Goal: Information Seeking & Learning: Learn about a topic

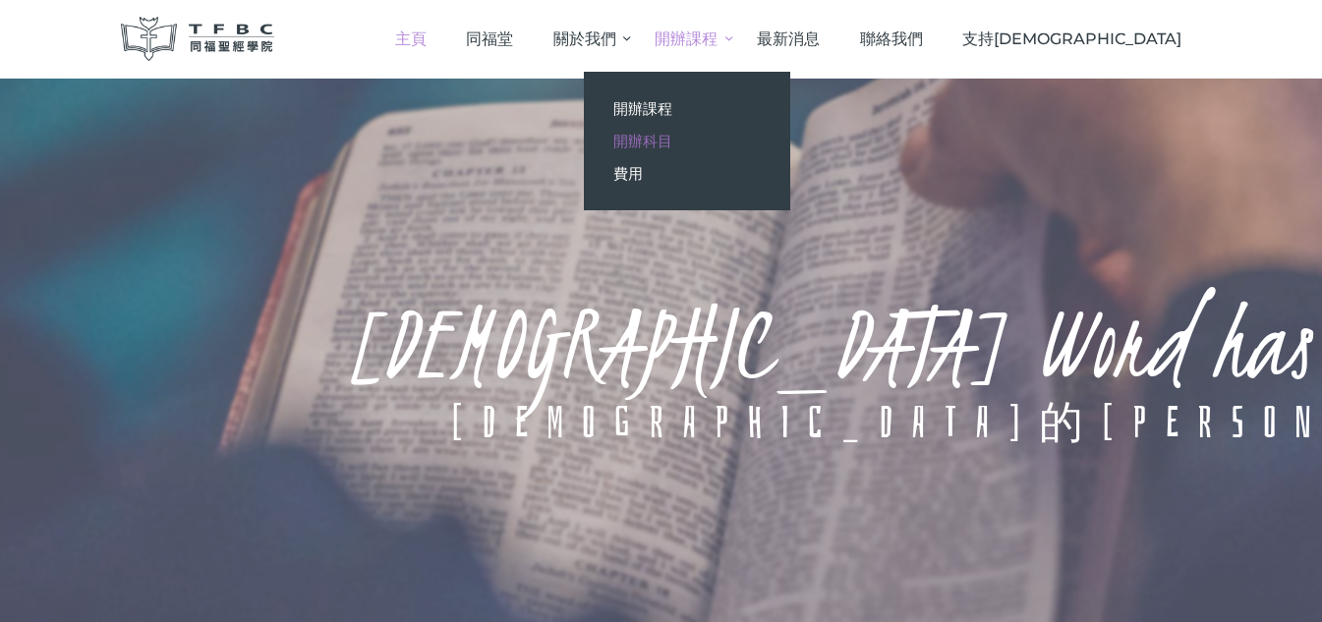
click at [672, 138] on span "開辦科目" at bounding box center [642, 141] width 59 height 19
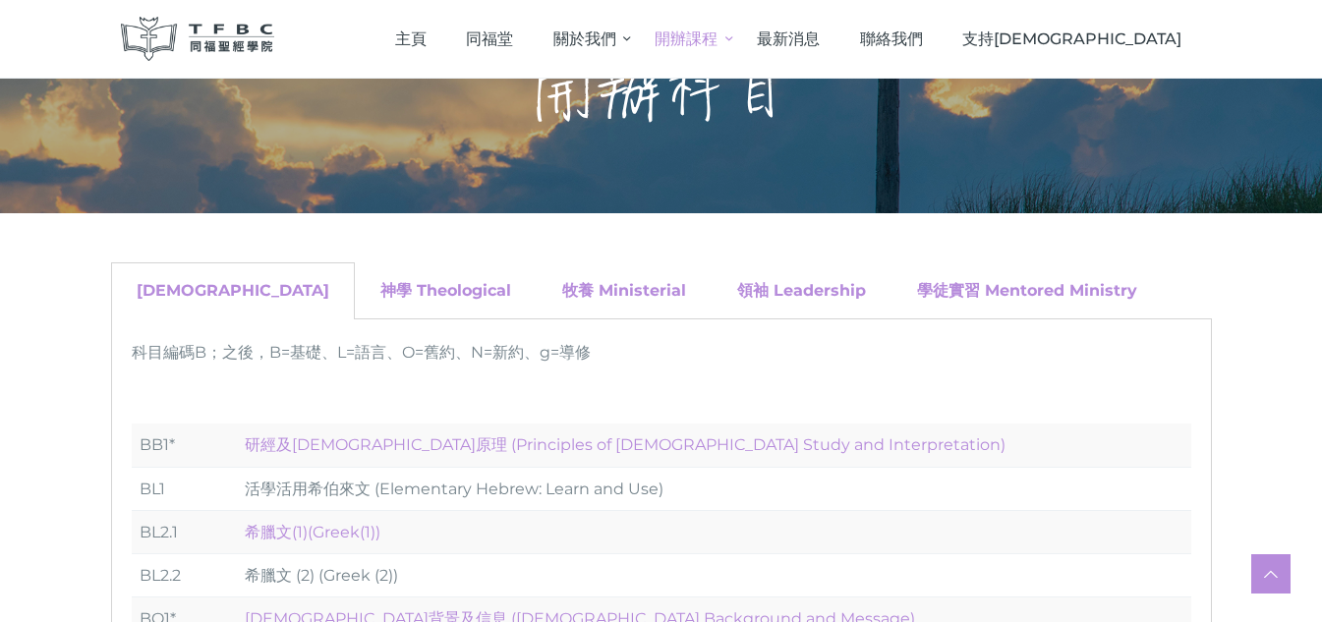
scroll to position [197, 0]
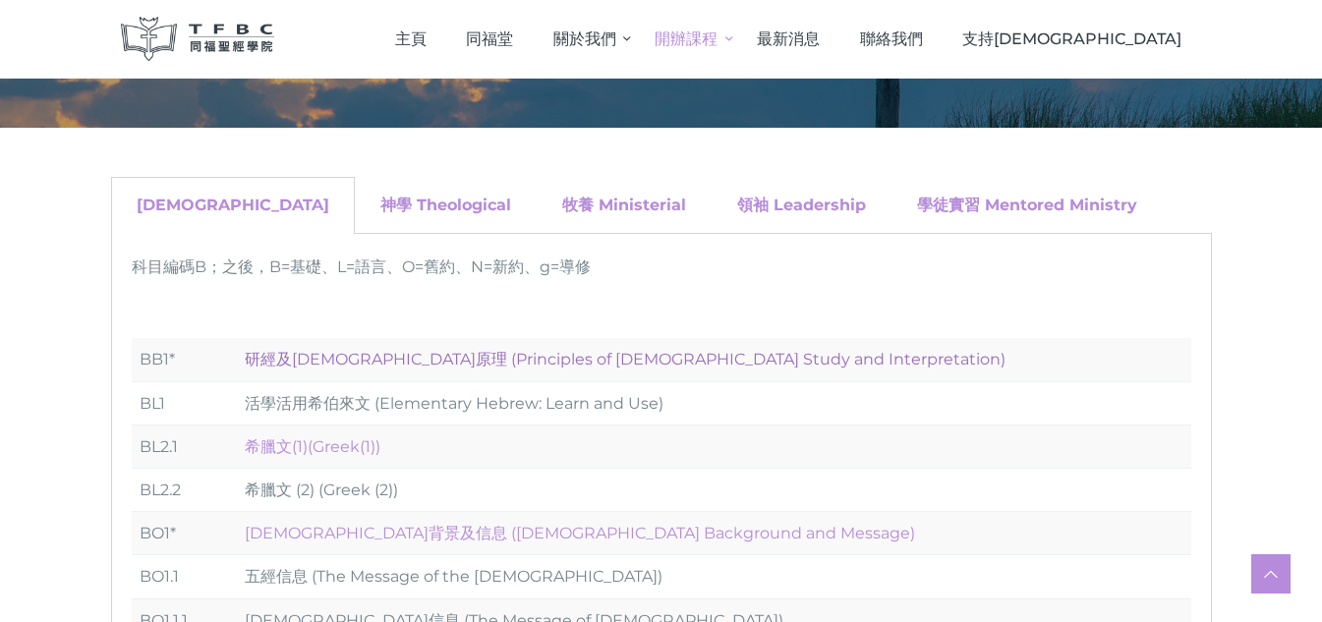
click at [363, 360] on link "研經及釋經原理 (Principles of Biblical Study and Interpretation)" at bounding box center [625, 359] width 760 height 19
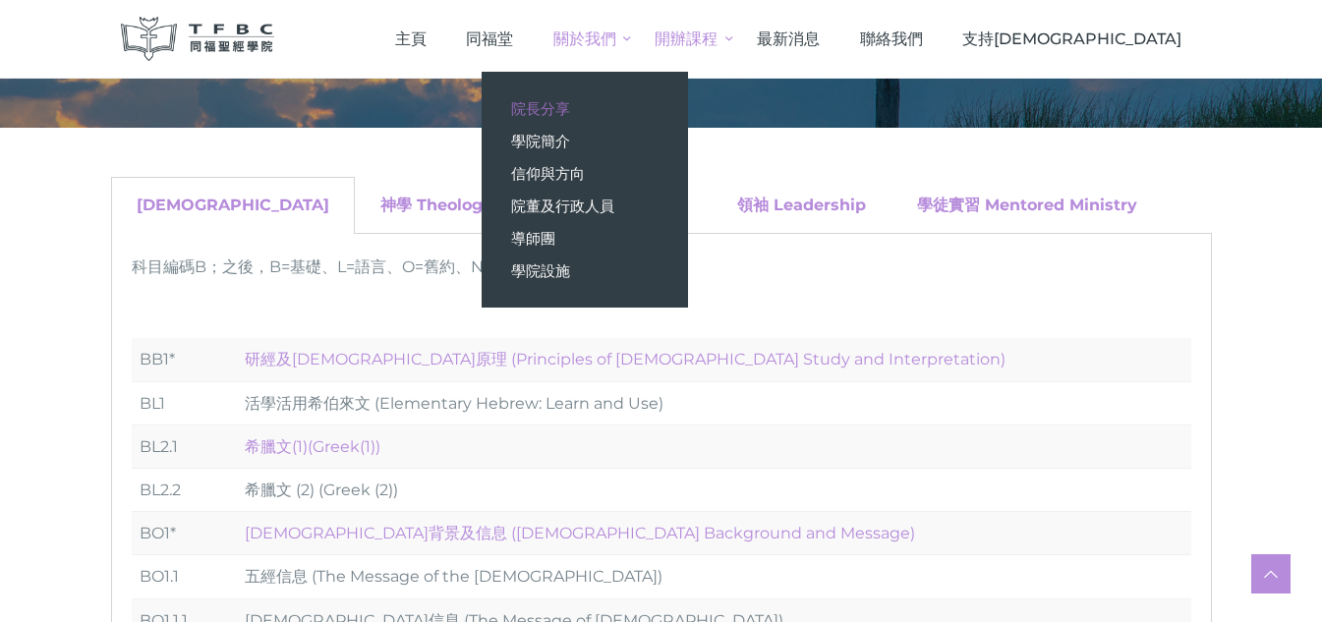
click at [570, 101] on span "院長分享" at bounding box center [540, 108] width 59 height 19
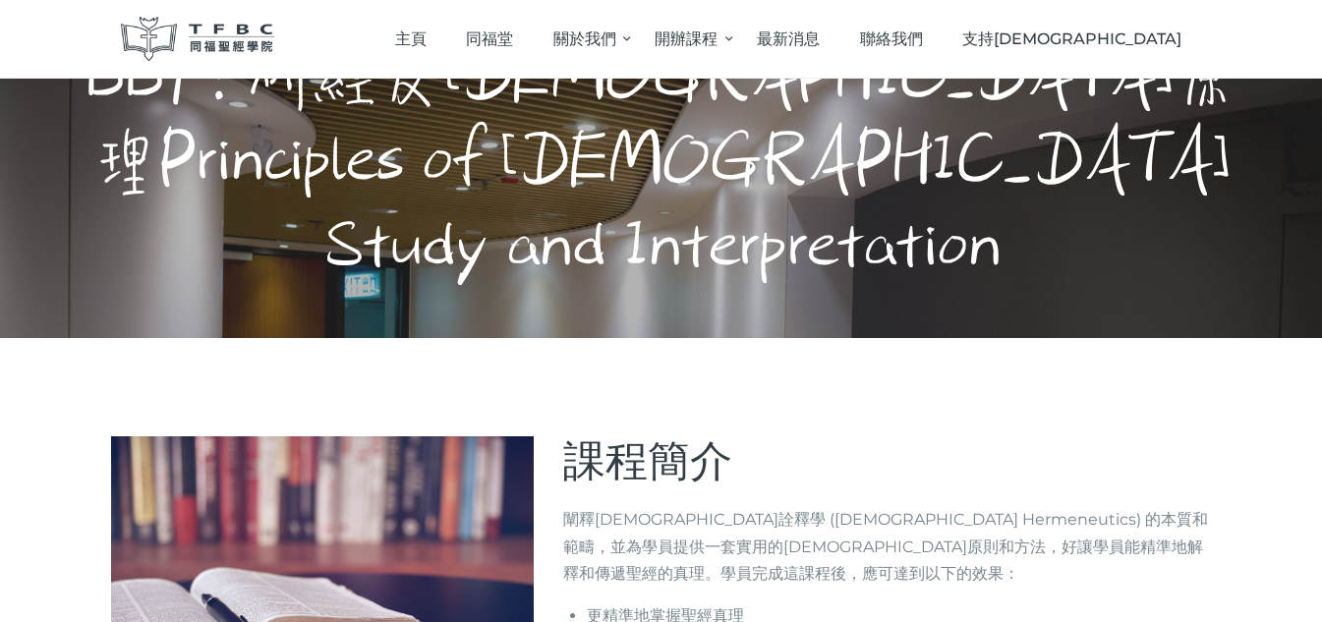
scroll to position [590, 0]
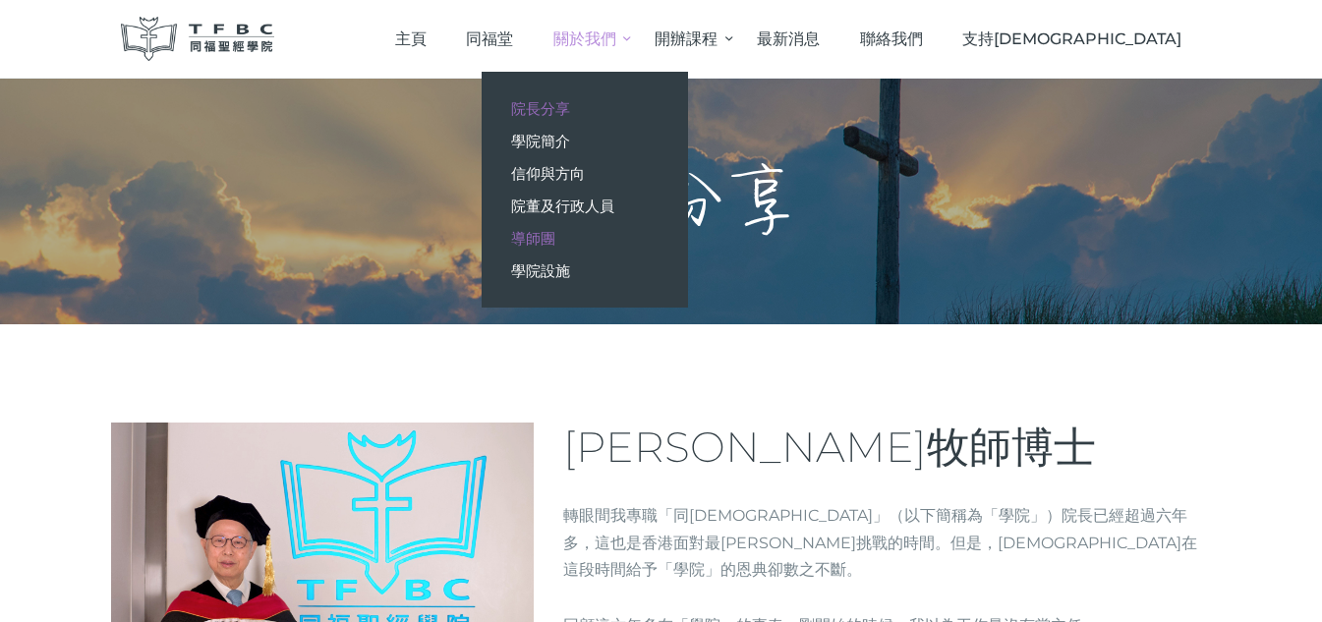
click at [555, 233] on span "導師團" at bounding box center [533, 238] width 44 height 19
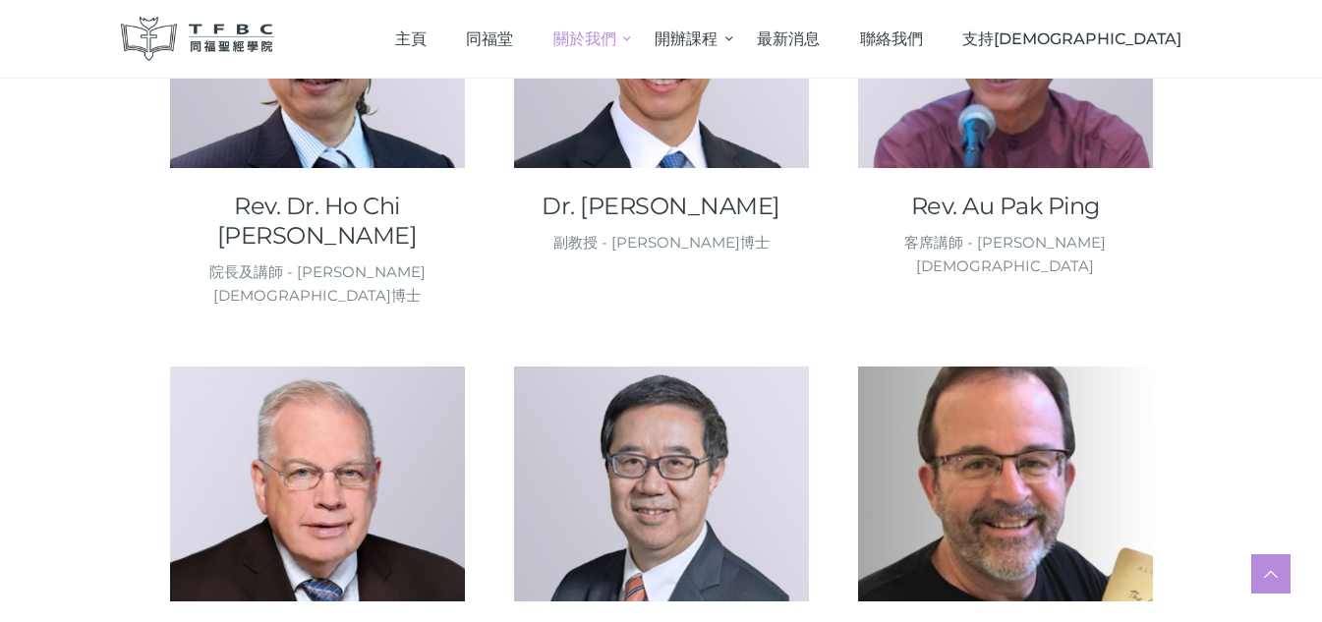
scroll to position [688, 0]
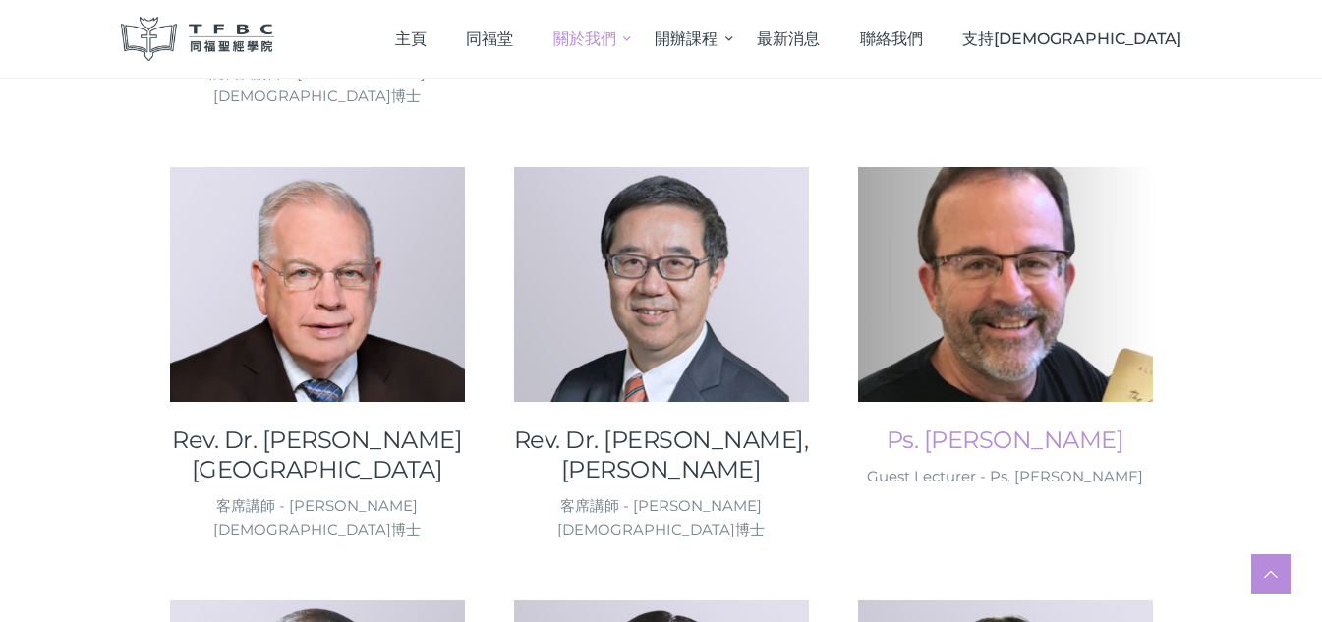
click at [1041, 425] on link "Ps. Faubion, Allen E." at bounding box center [1005, 439] width 295 height 29
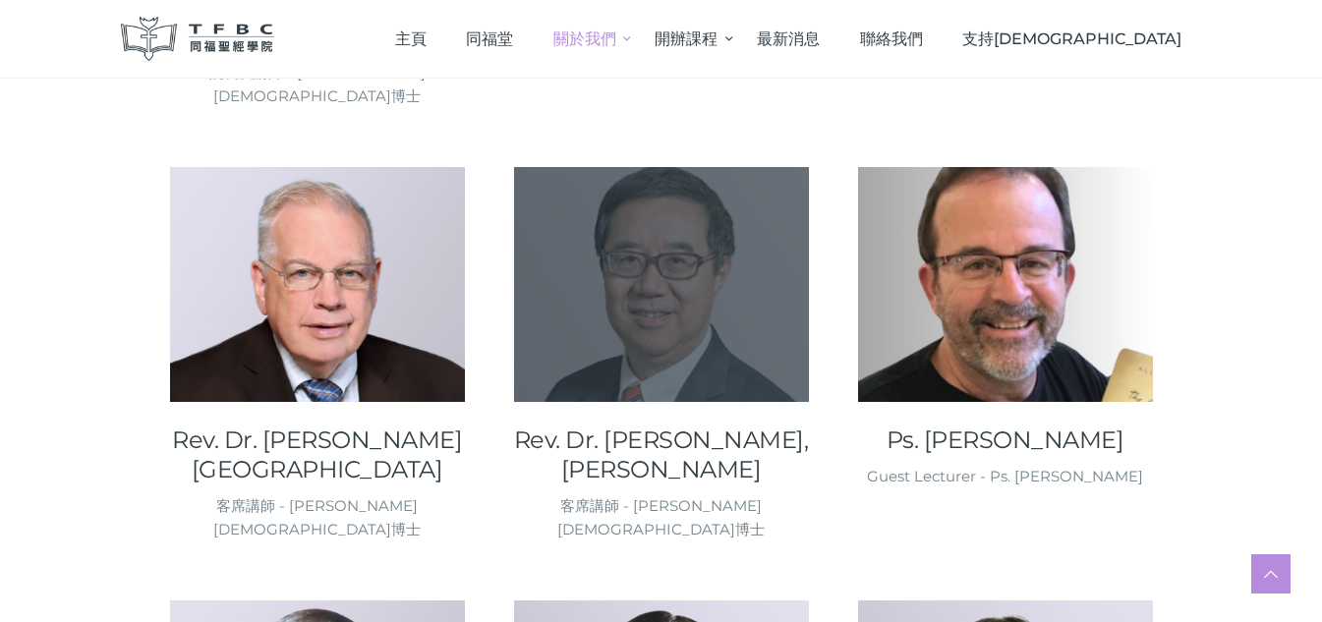
click at [624, 201] on div at bounding box center [661, 284] width 295 height 234
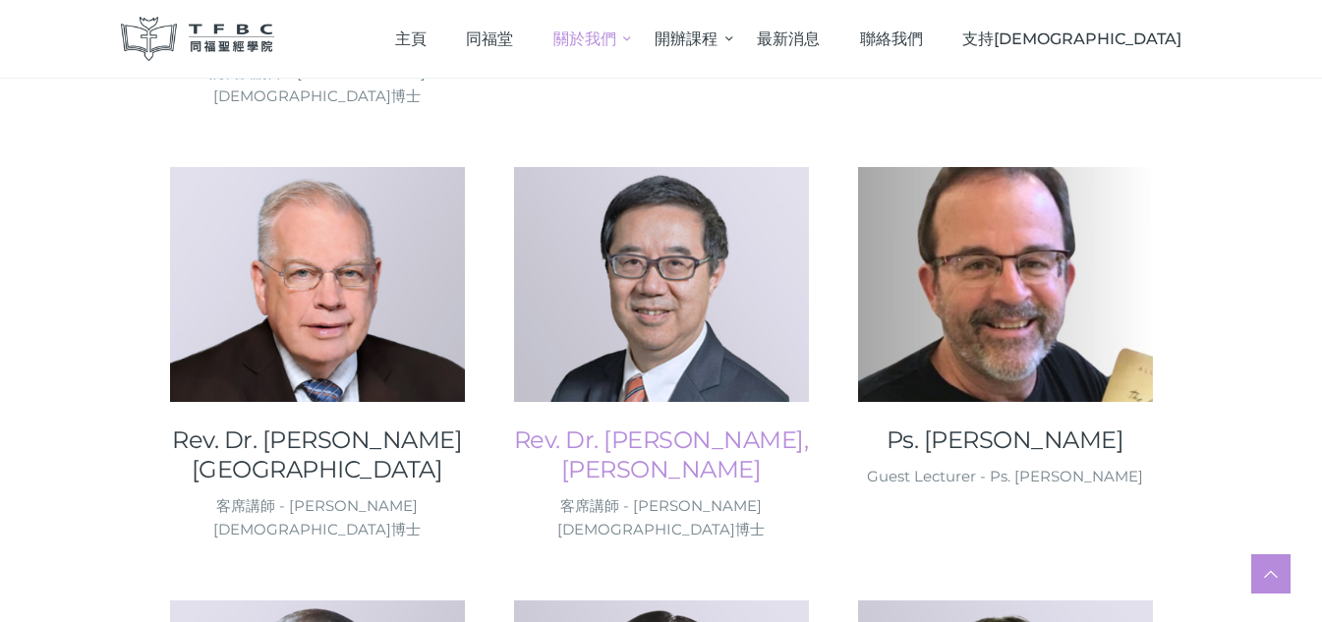
click at [652, 425] on link "Rev. Dr. Chan, Sam" at bounding box center [661, 454] width 295 height 59
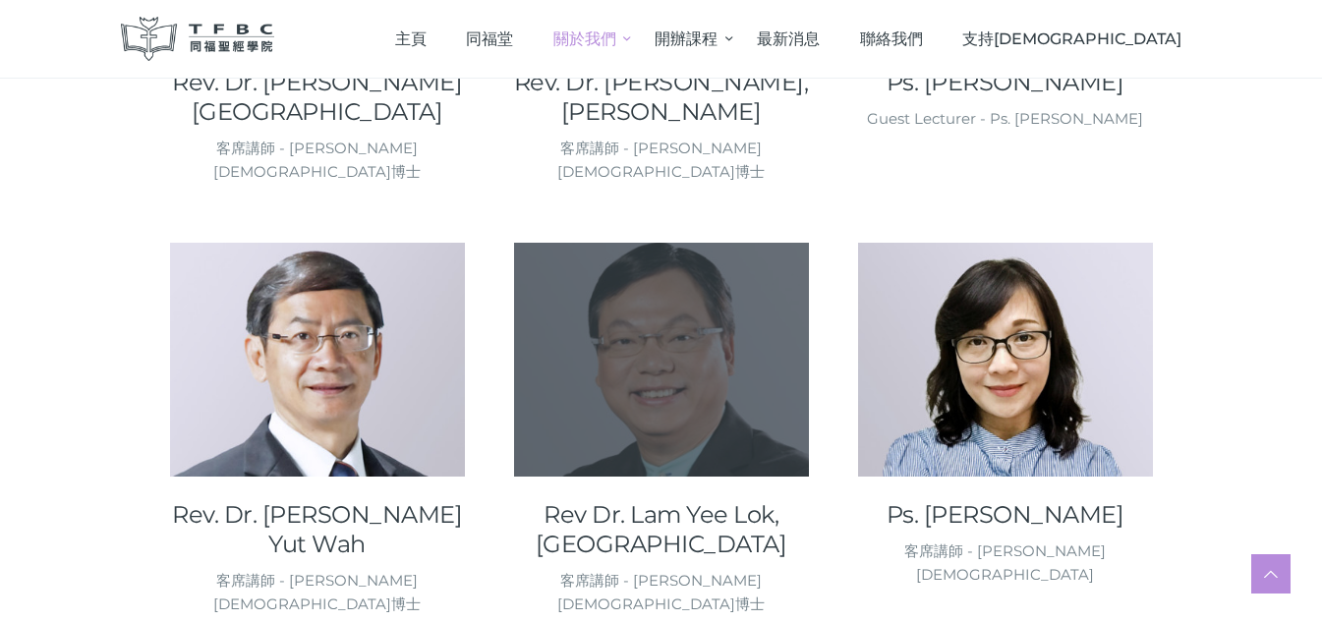
scroll to position [1081, 0]
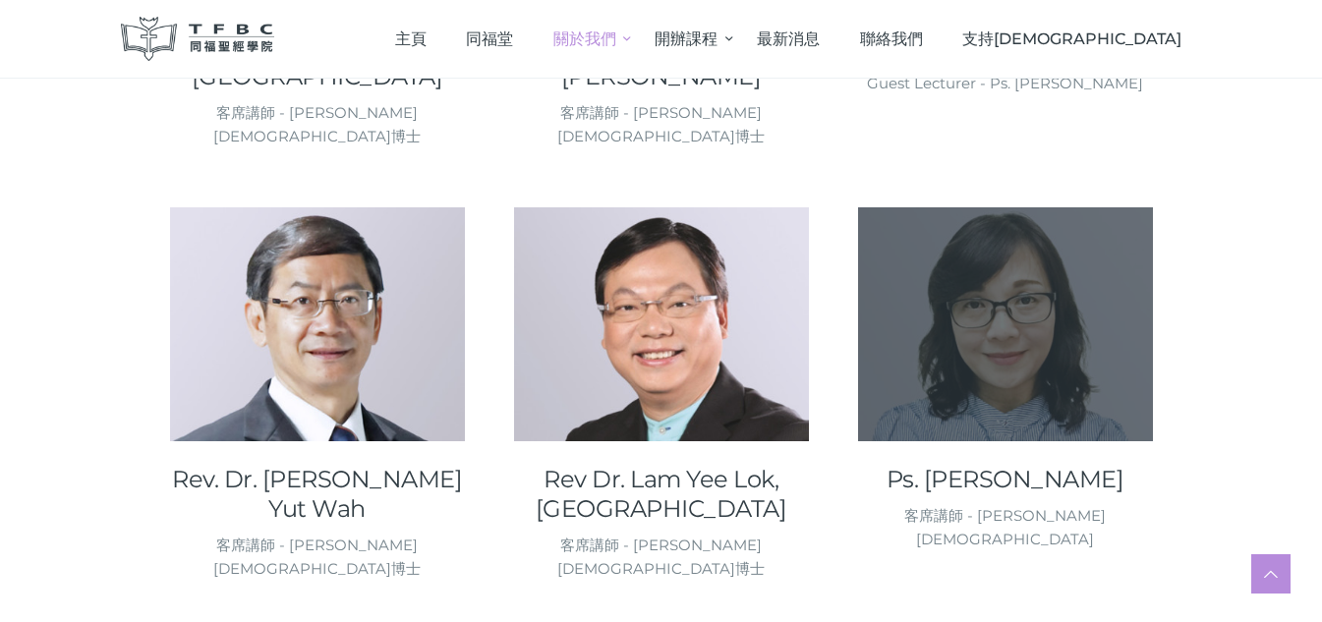
click at [1038, 422] on div at bounding box center [1005, 432] width 295 height 20
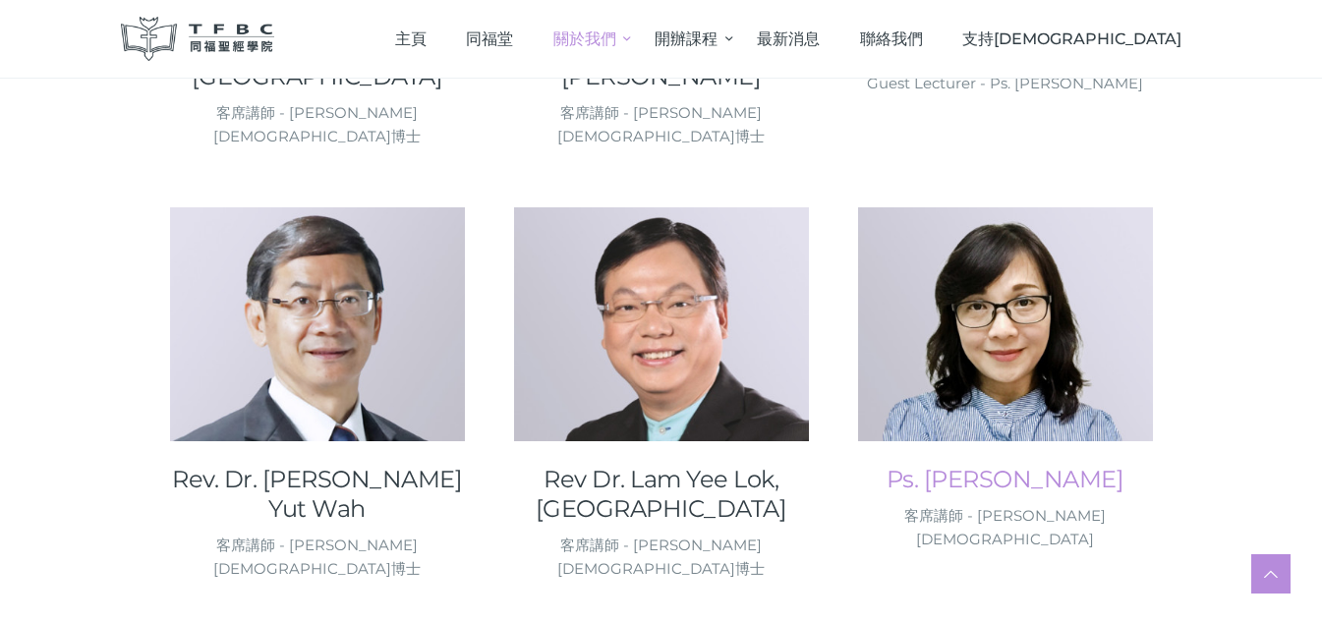
click at [1047, 465] on link "Ps. Lau, Idy" at bounding box center [1005, 479] width 295 height 29
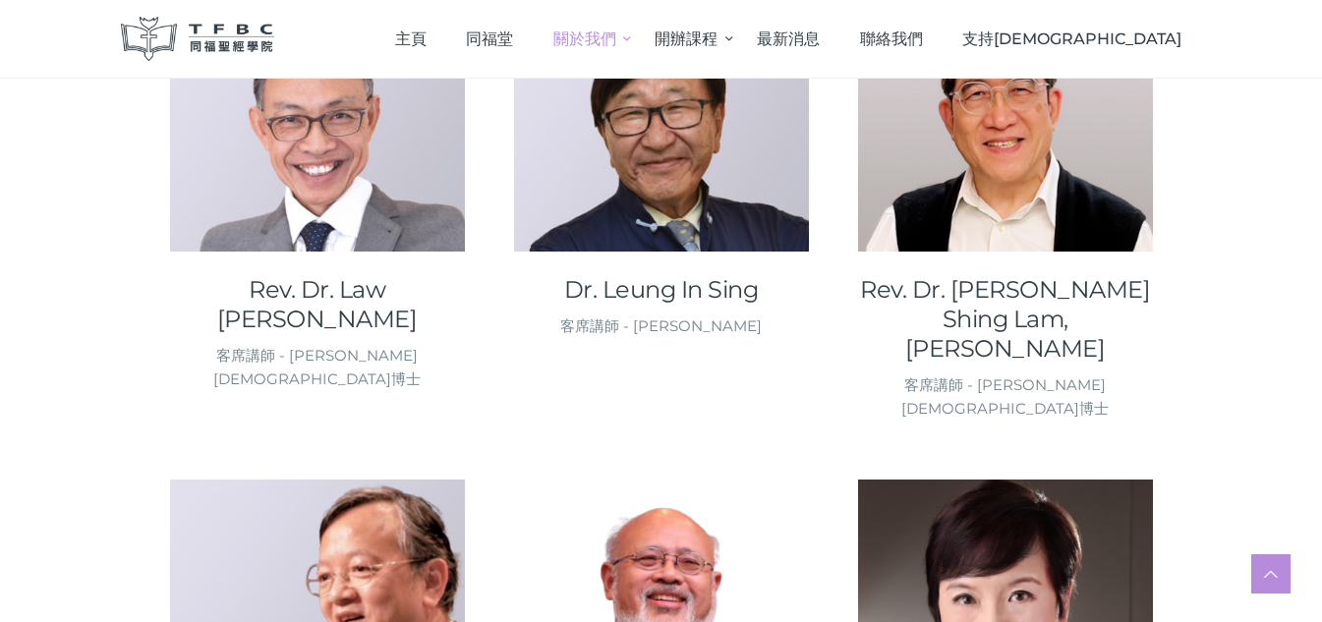
scroll to position [1670, 0]
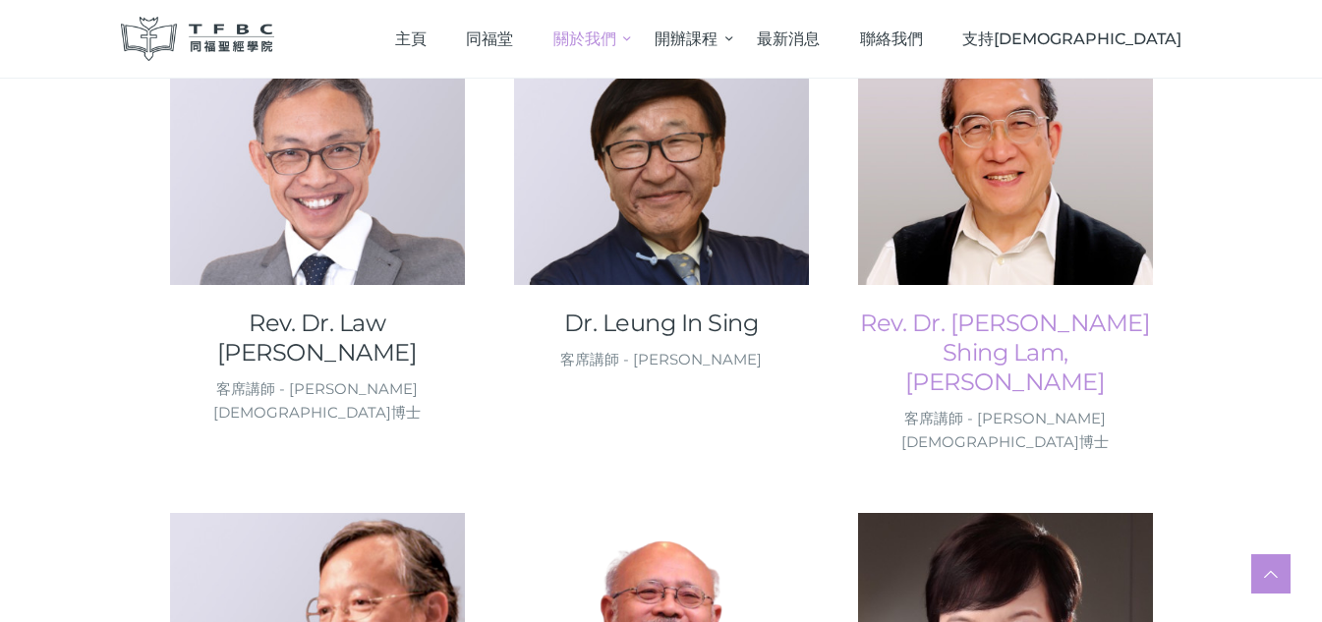
click at [1001, 309] on link "Rev. Dr. Li Shing Lam, Derek" at bounding box center [1005, 353] width 295 height 88
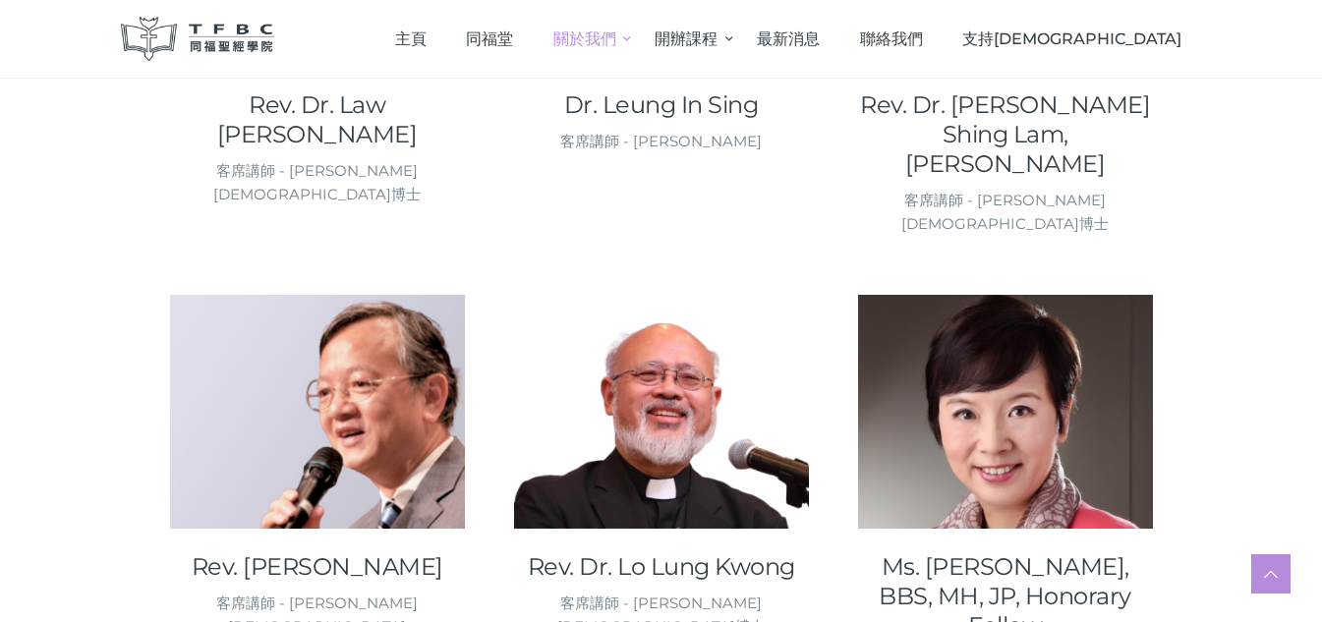
scroll to position [1867, 0]
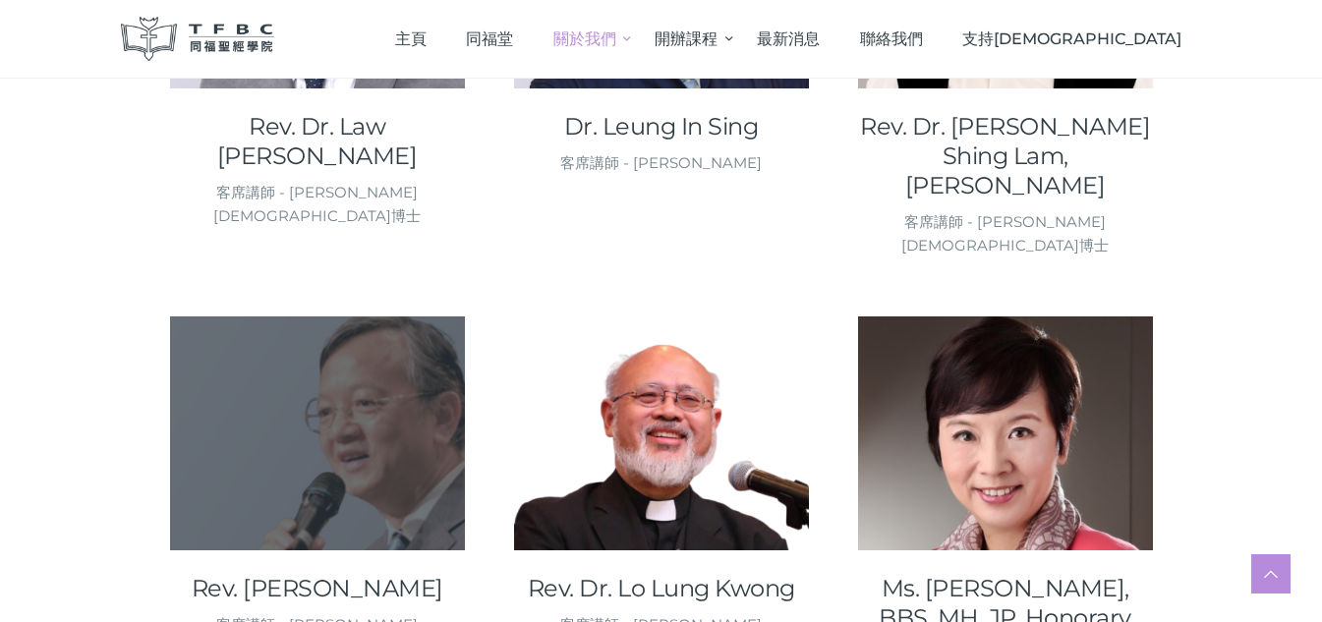
click at [305, 319] on div at bounding box center [317, 433] width 295 height 234
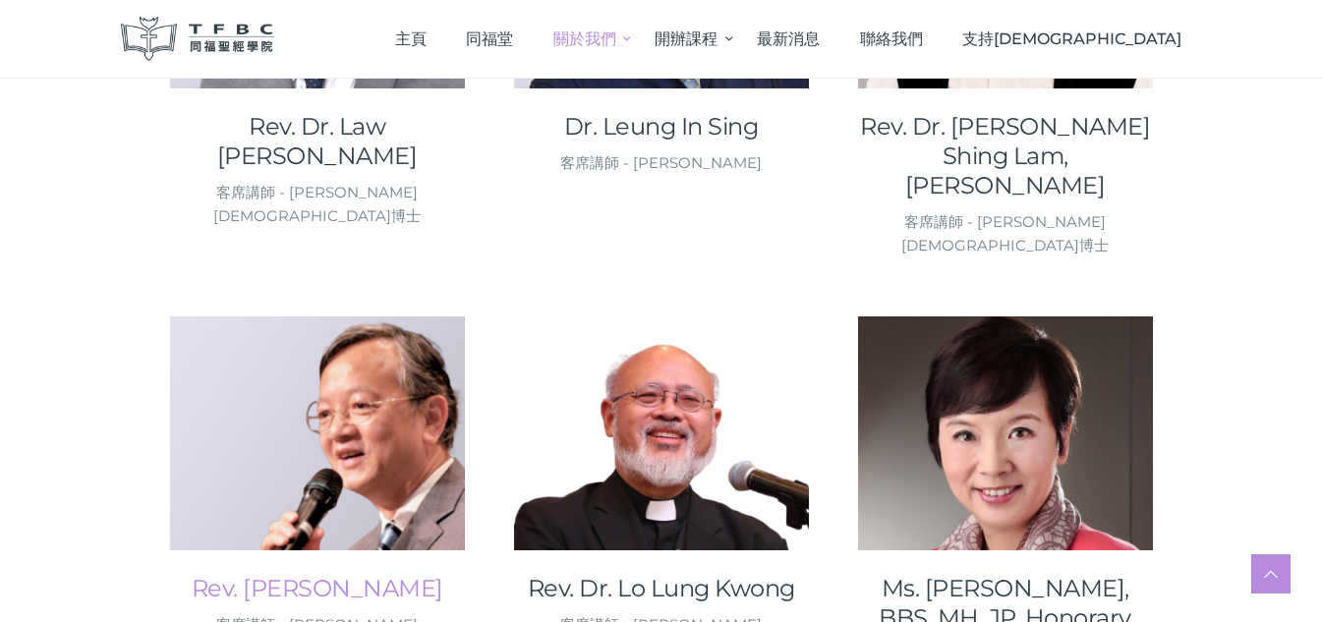
click at [319, 574] on link "Rev. Li Wai Kin, Stewart" at bounding box center [317, 588] width 295 height 29
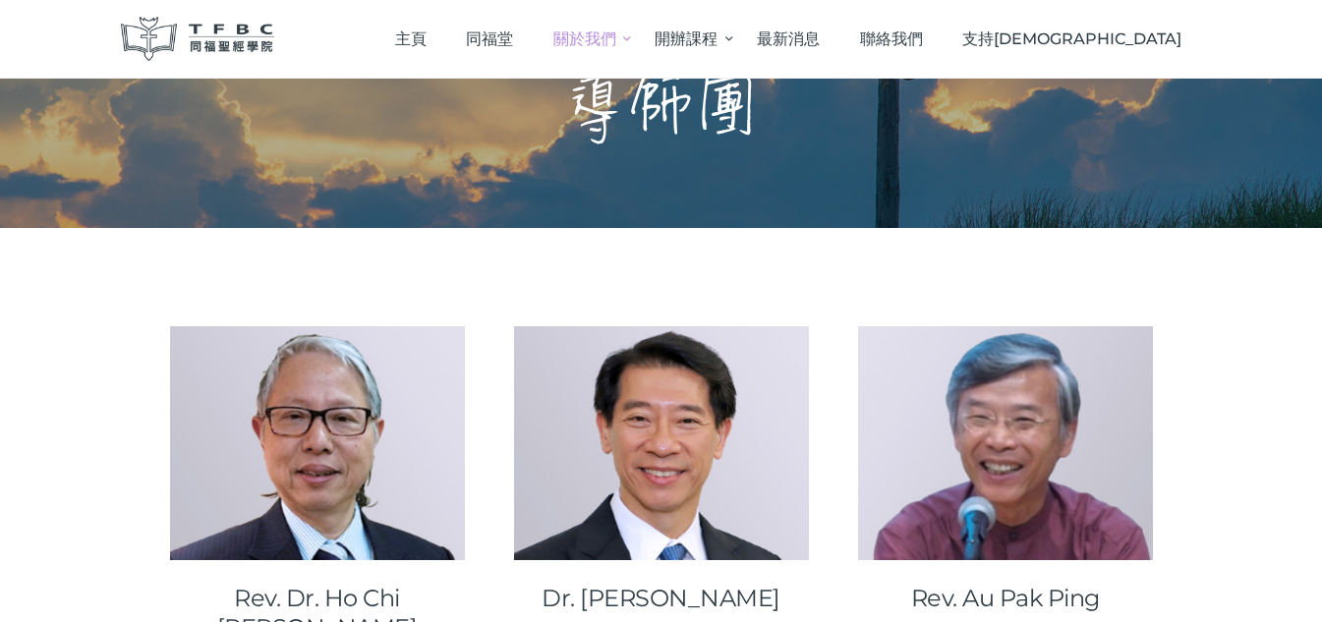
scroll to position [0, 0]
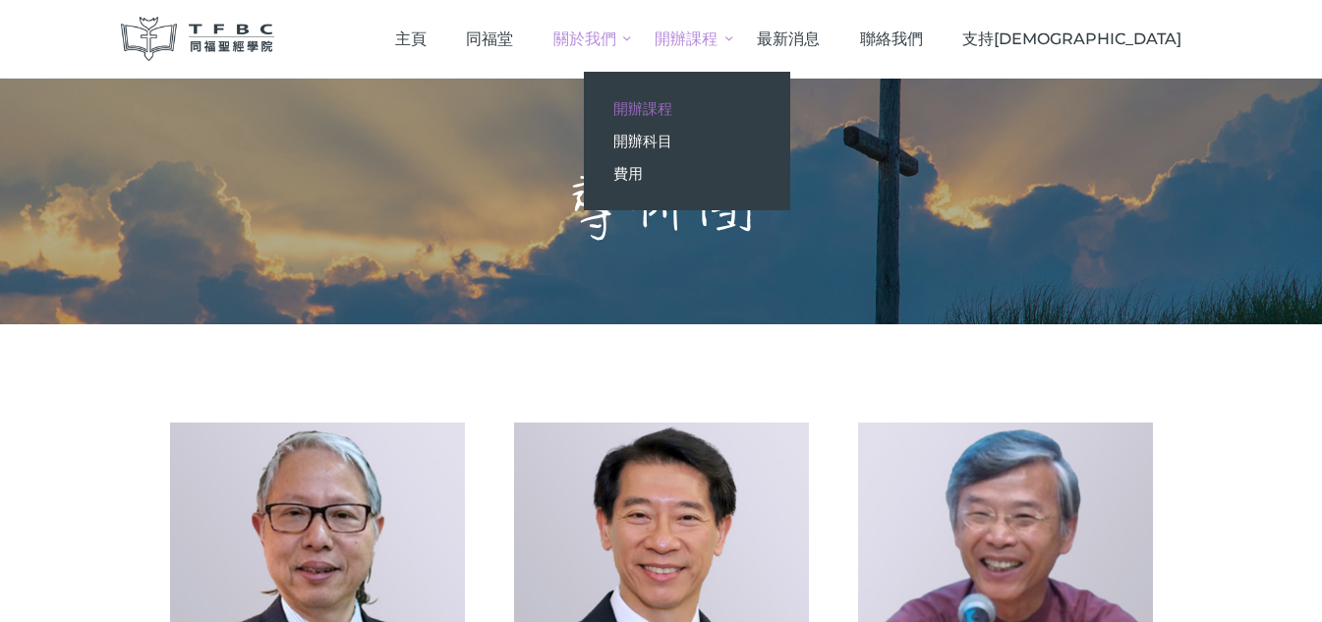
click at [672, 105] on span "開辦課程" at bounding box center [642, 108] width 59 height 19
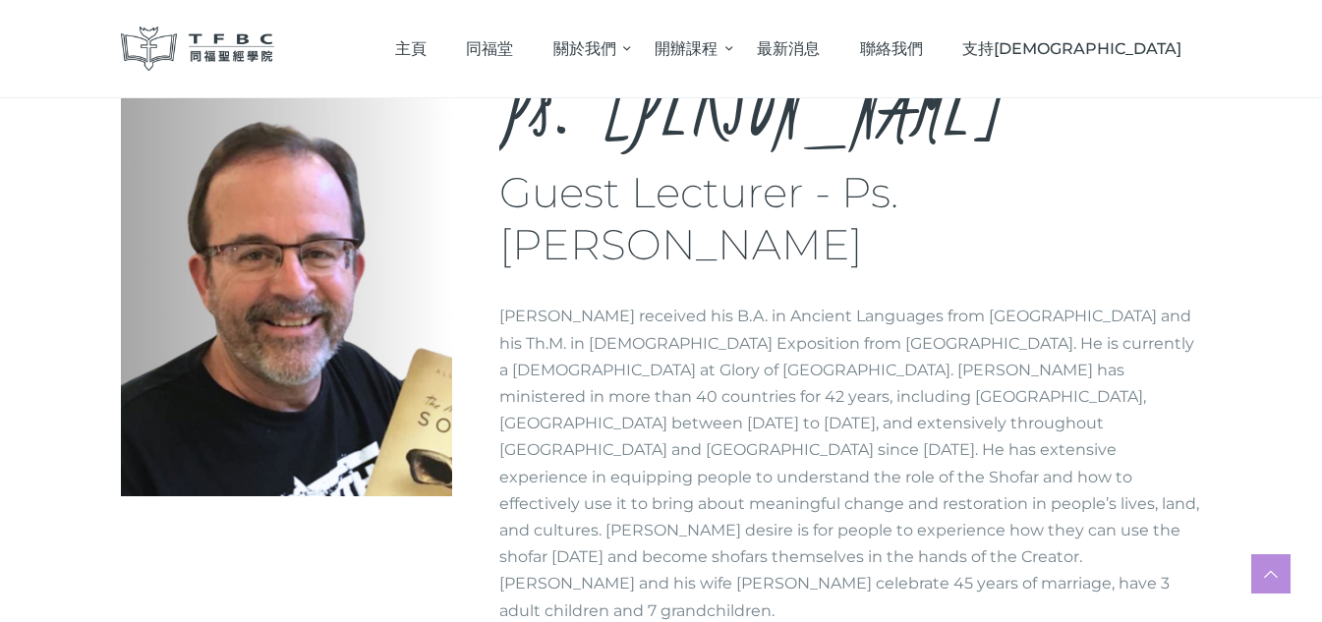
scroll to position [197, 0]
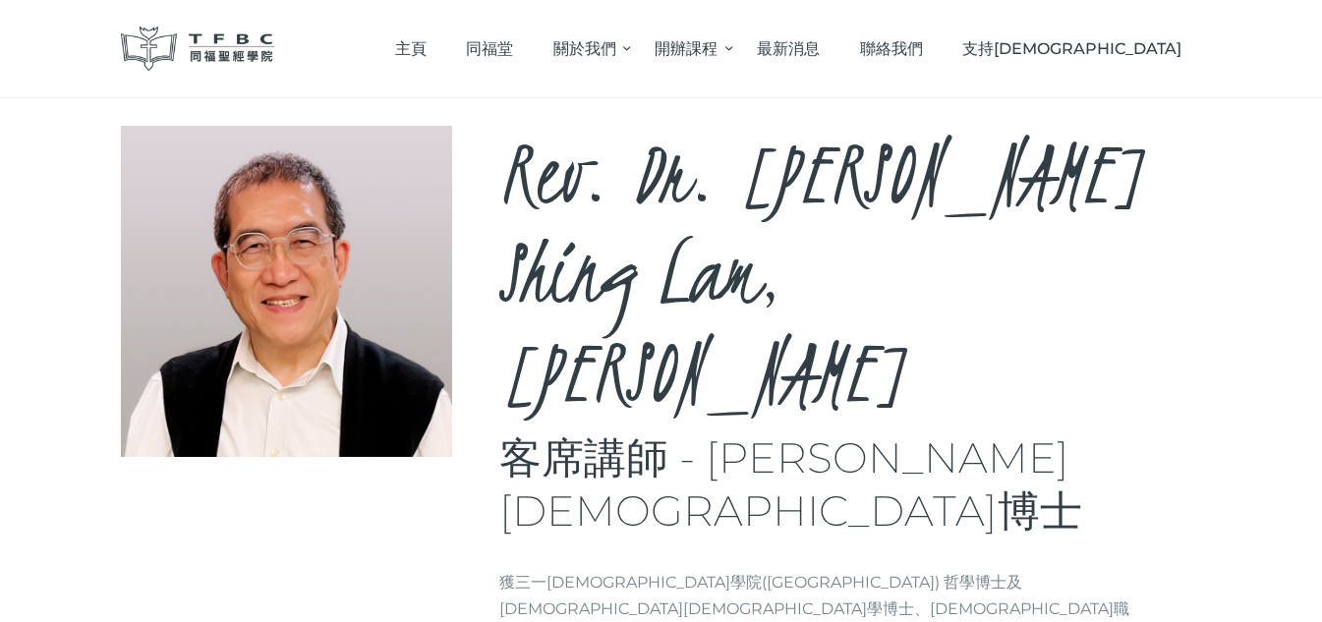
scroll to position [98, 0]
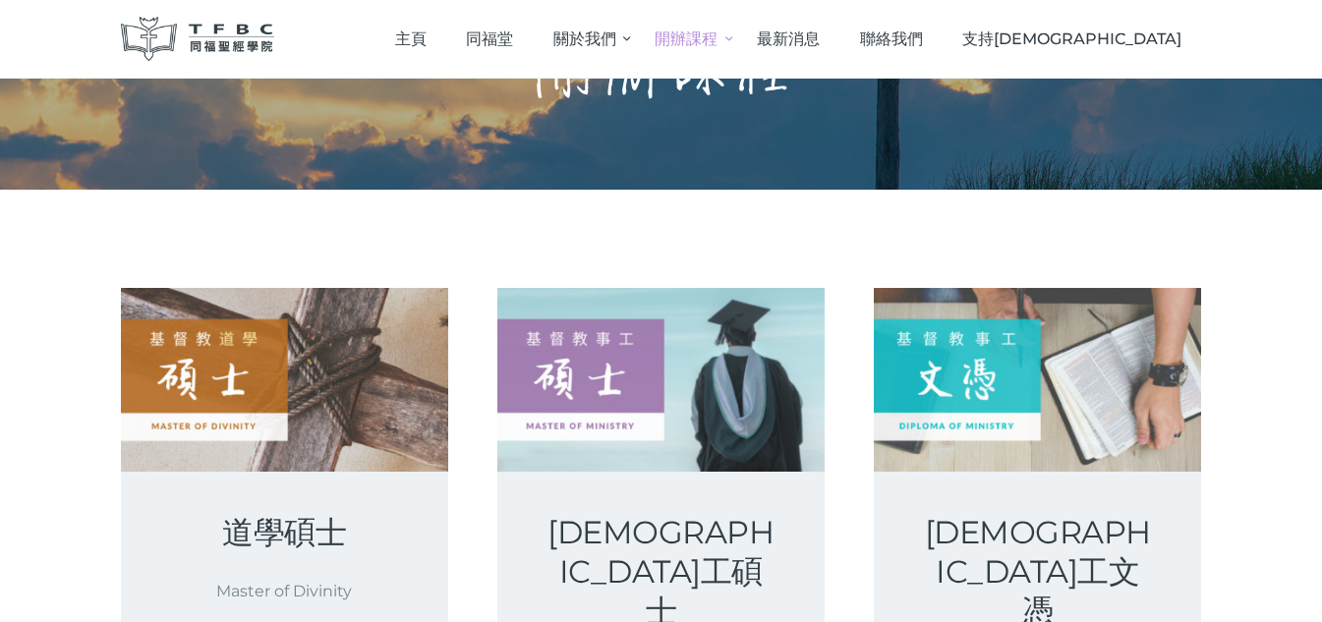
scroll to position [98, 0]
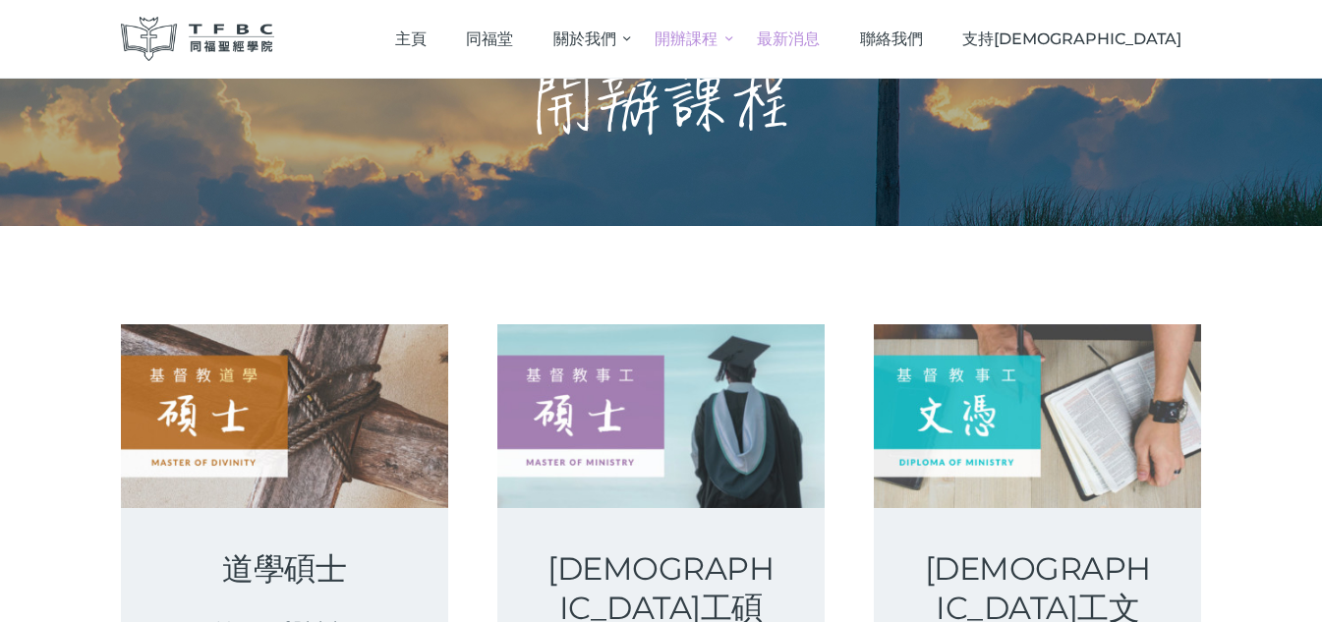
click at [819, 44] on span "最新消息" at bounding box center [788, 38] width 63 height 19
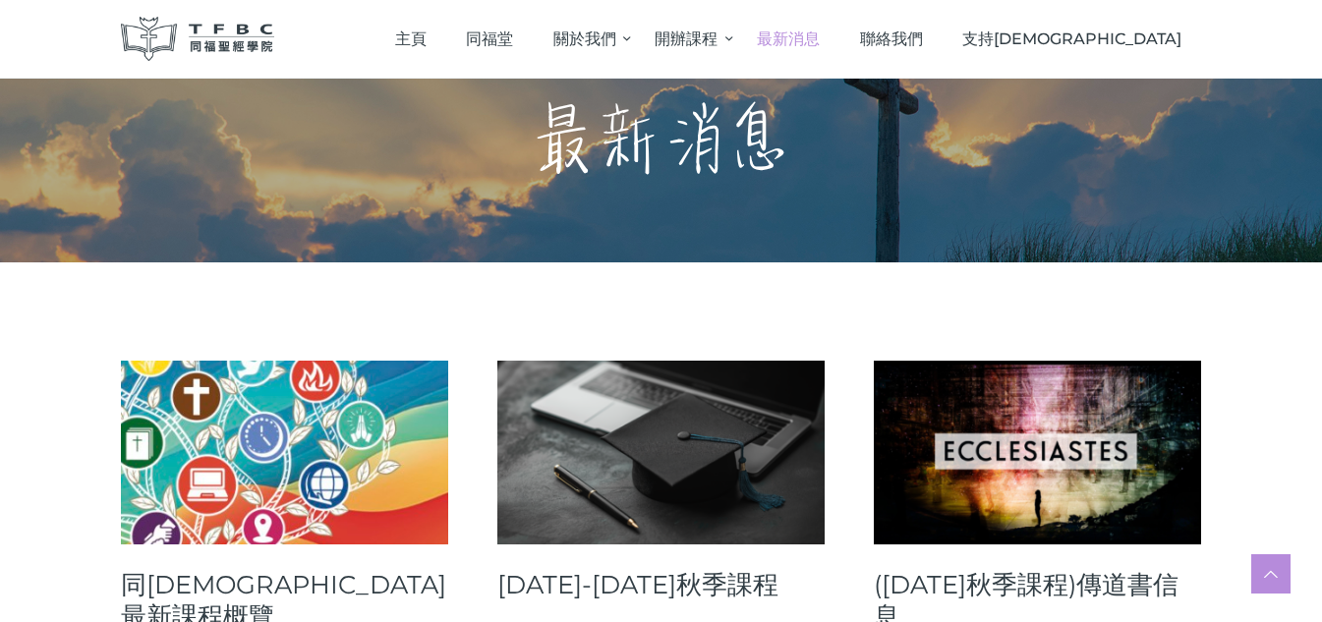
scroll to position [295, 0]
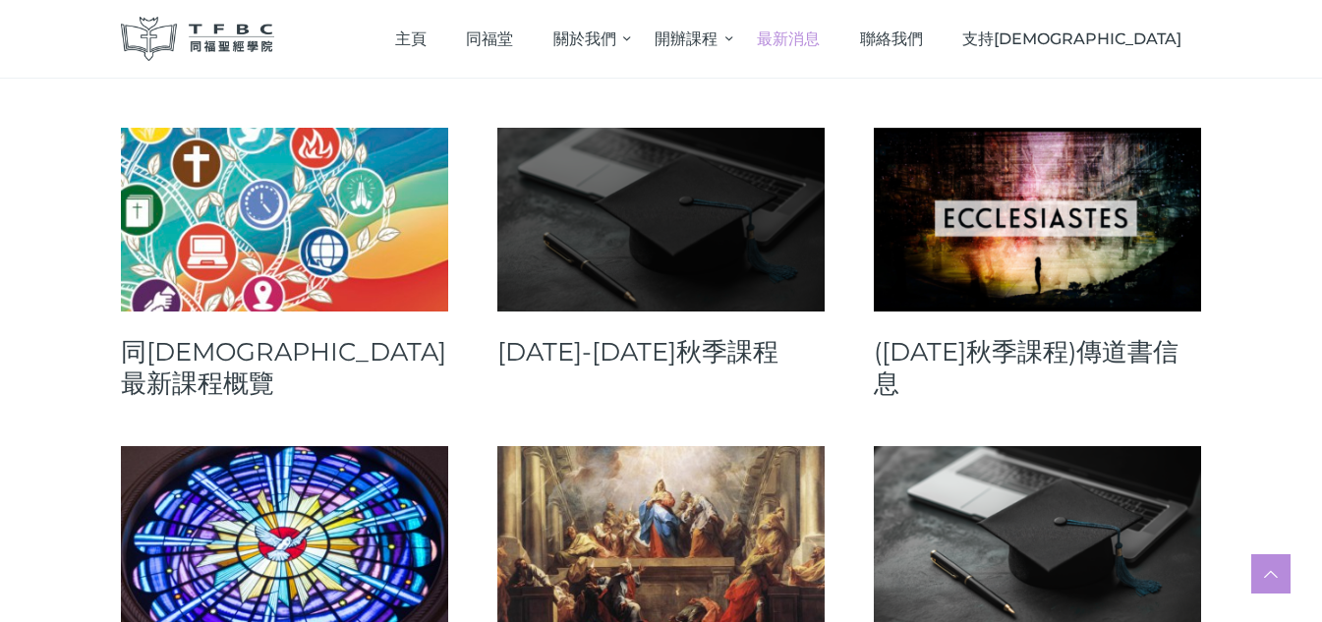
click at [666, 214] on link at bounding box center [660, 219] width 327 height 183
